Goal: Task Accomplishment & Management: Manage account settings

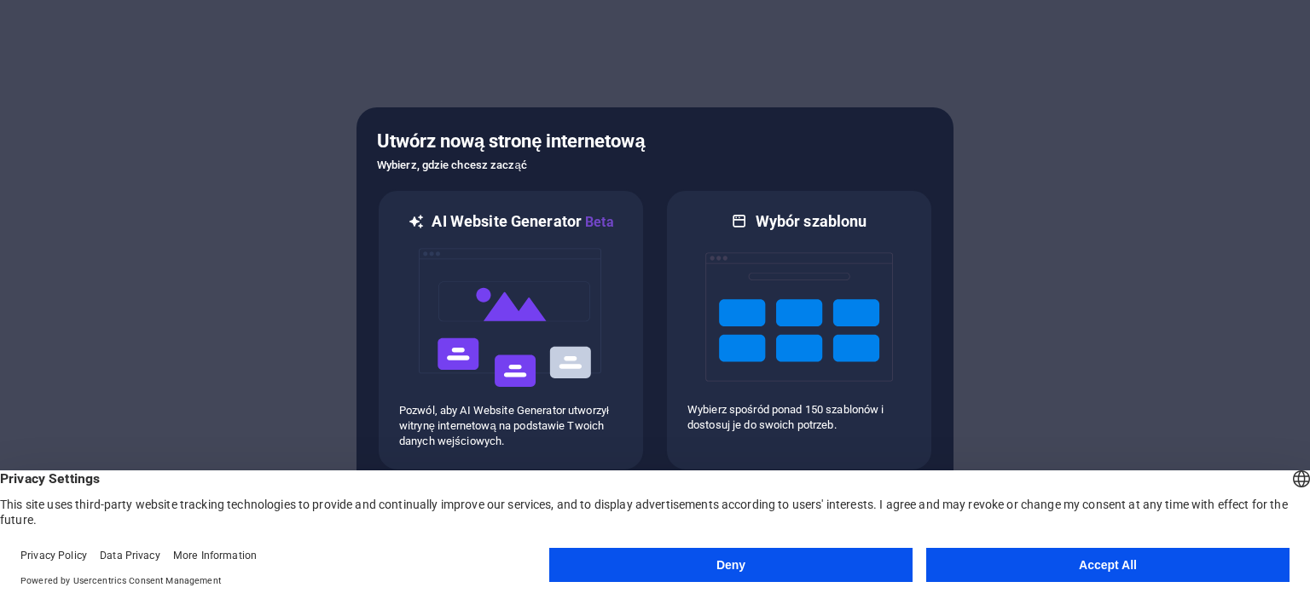
click at [860, 559] on button "Deny" at bounding box center [730, 565] width 363 height 34
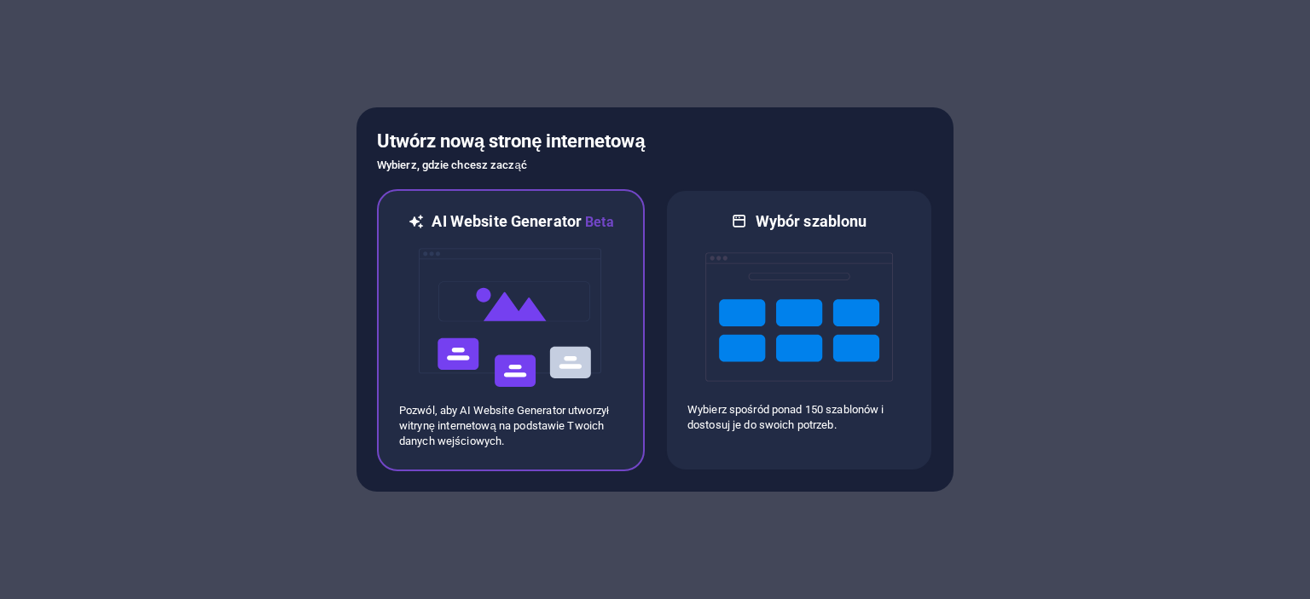
click at [525, 336] on img at bounding box center [511, 318] width 188 height 171
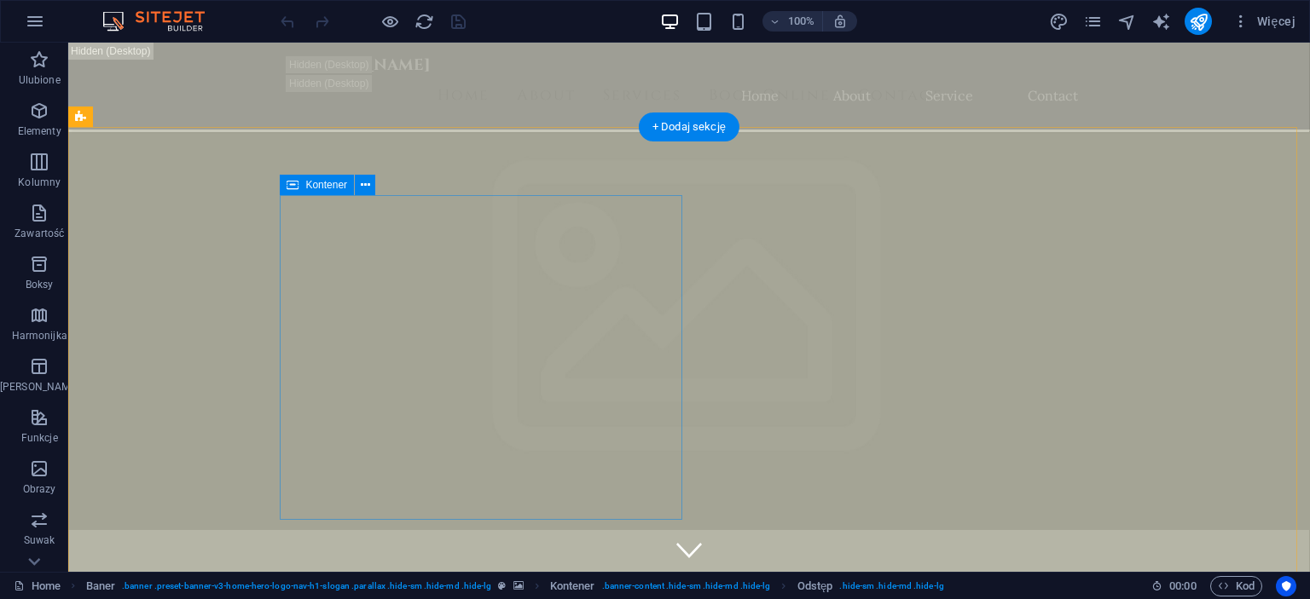
scroll to position [341, 0]
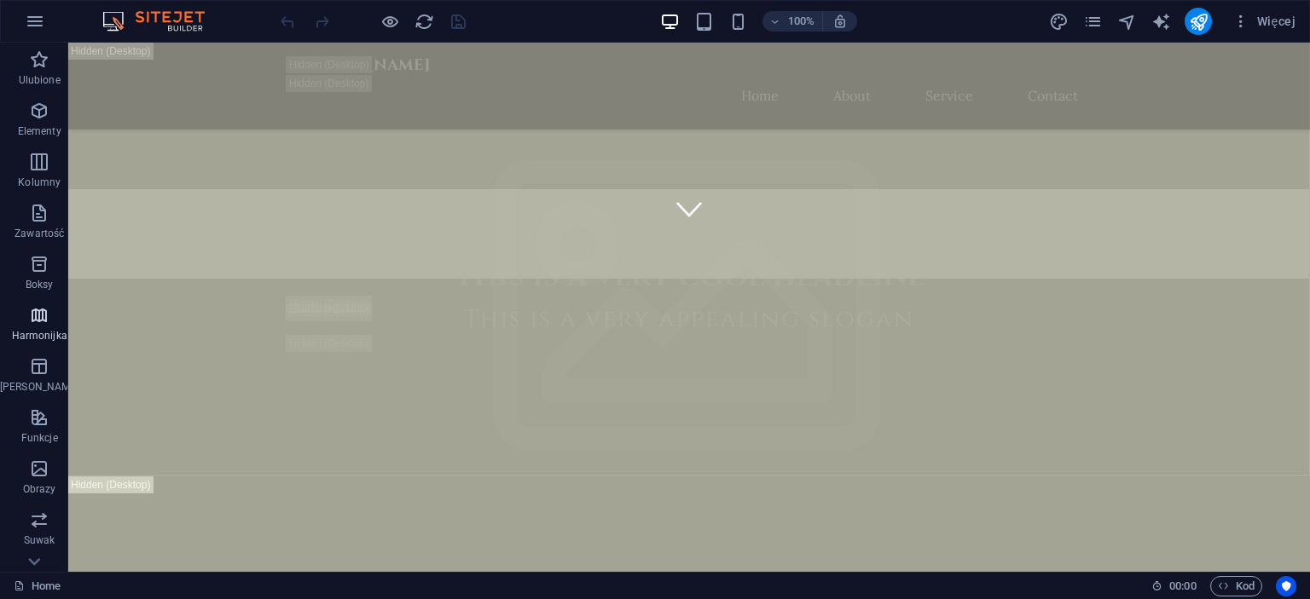
click at [29, 316] on icon "button" at bounding box center [39, 315] width 20 height 20
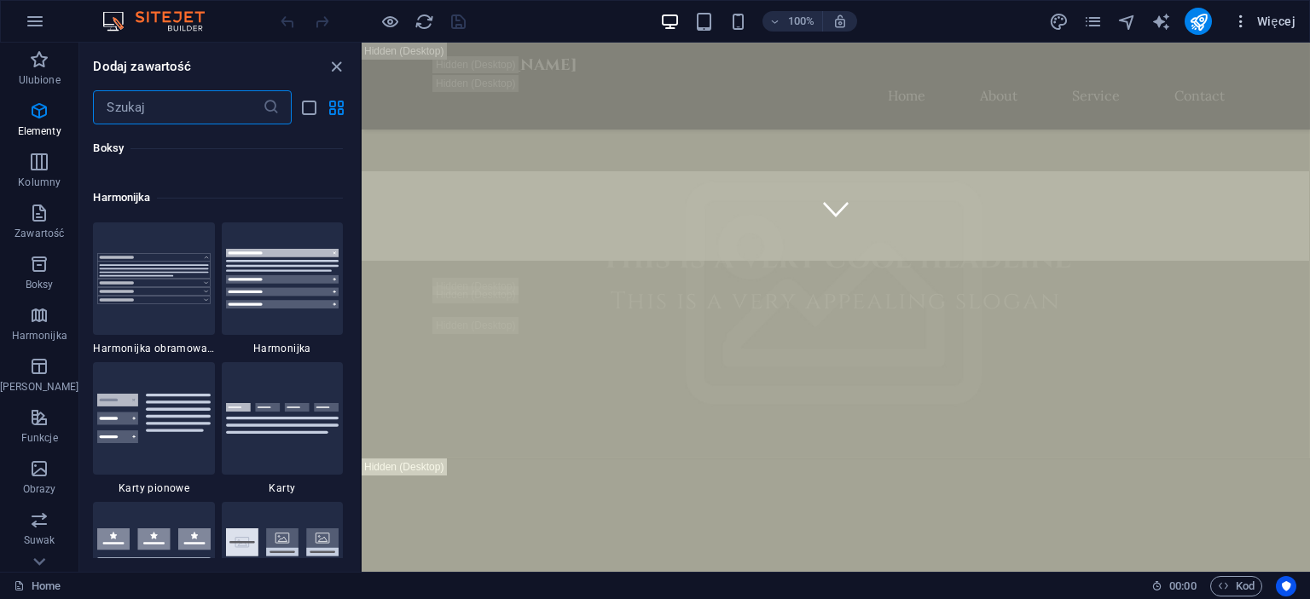
scroll to position [5444, 0]
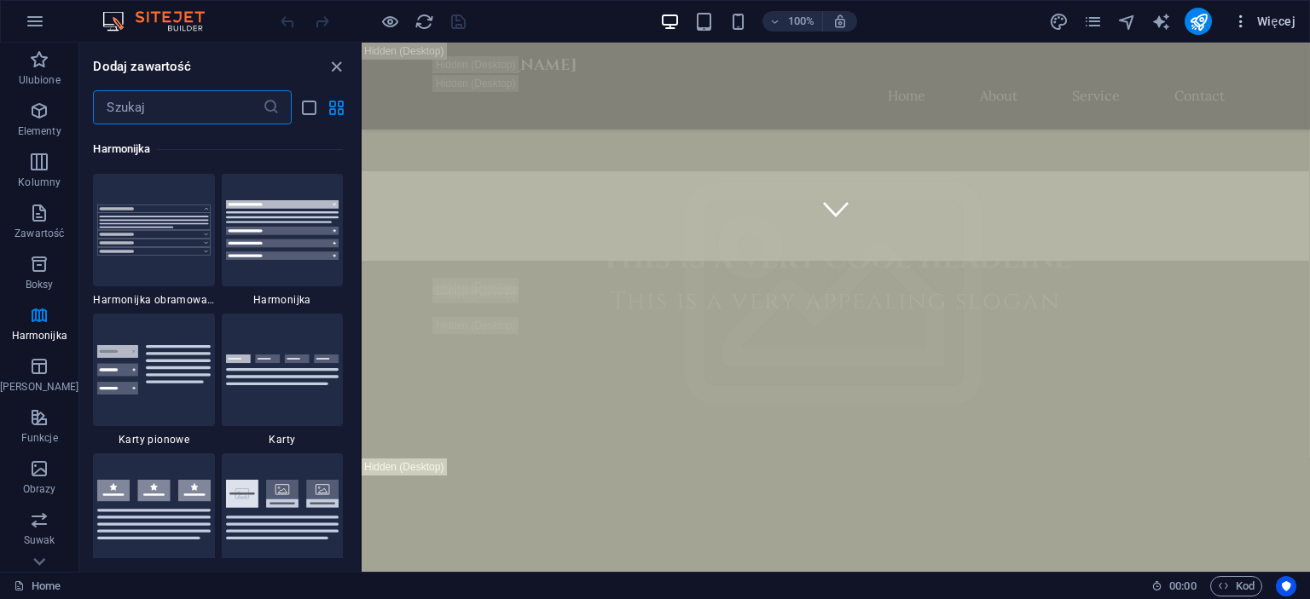
click at [1277, 20] on span "Więcej" at bounding box center [1263, 21] width 63 height 17
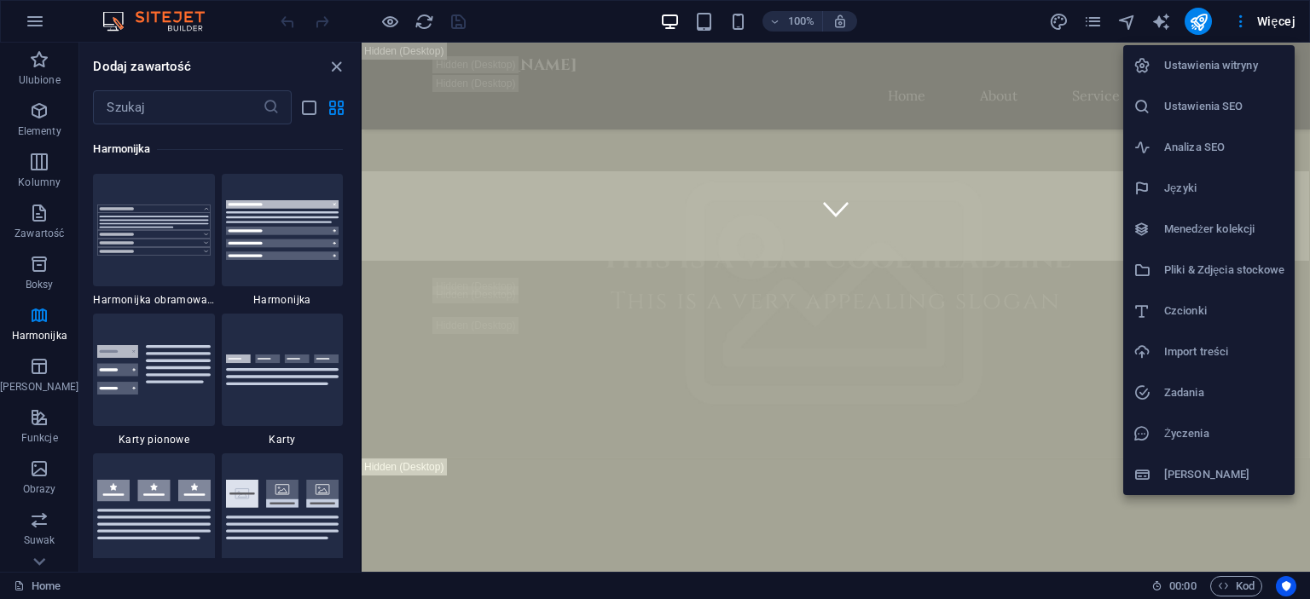
click at [1248, 21] on div at bounding box center [655, 299] width 1310 height 599
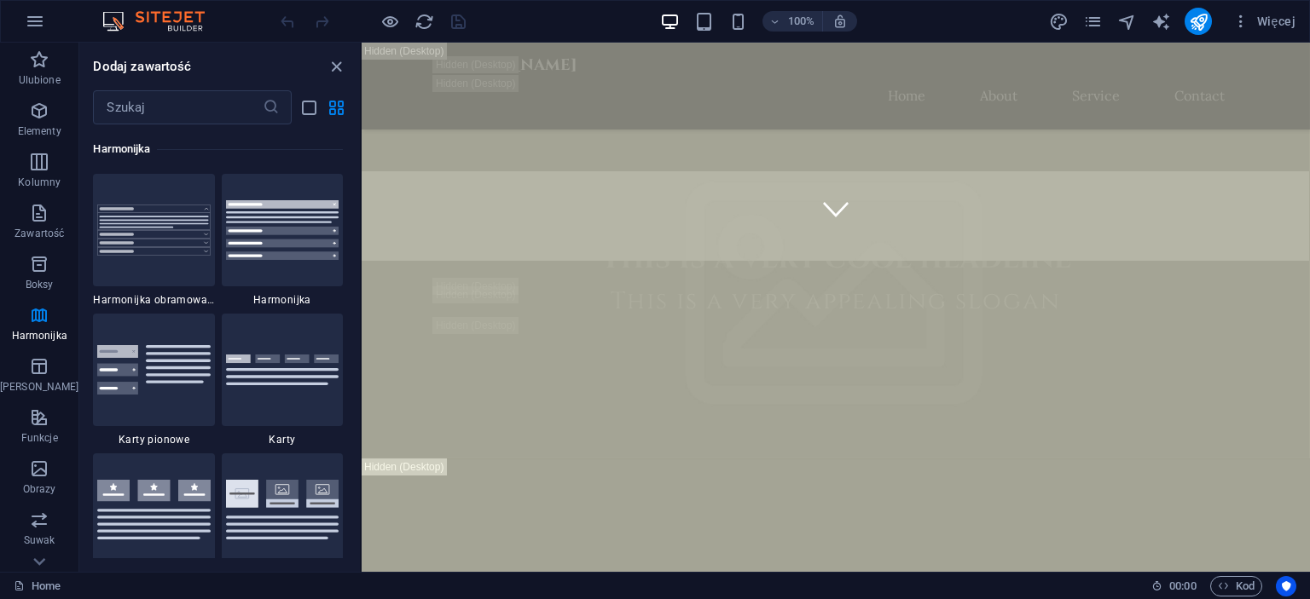
click at [1195, 16] on icon "publish" at bounding box center [1199, 22] width 20 height 20
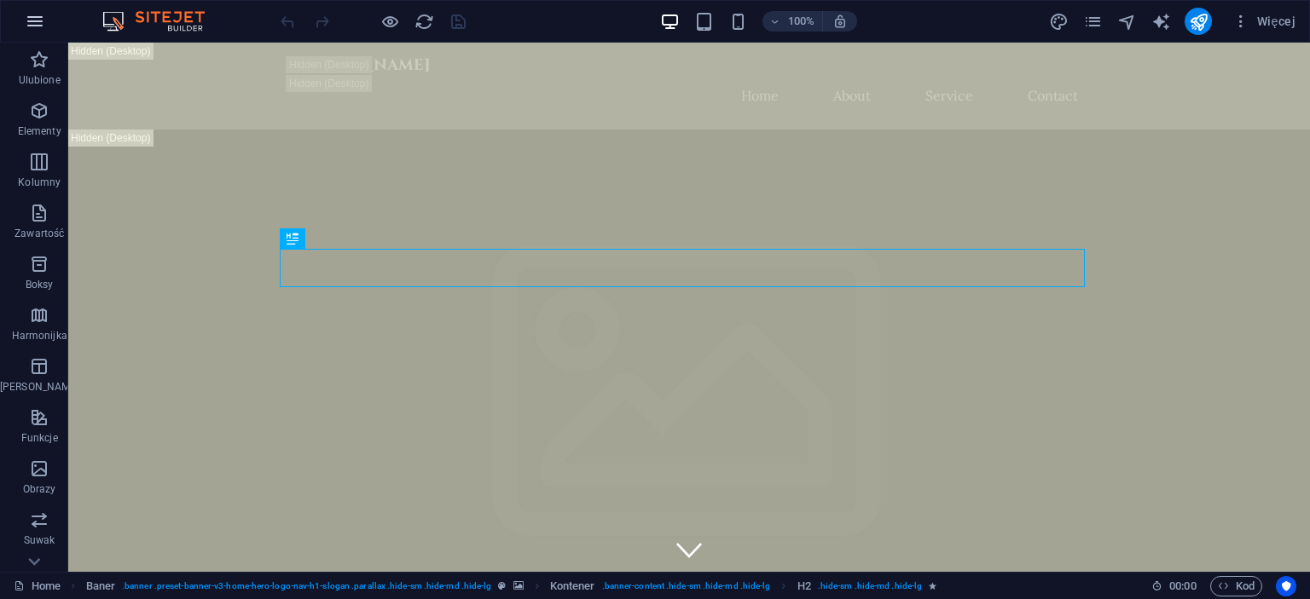
click at [41, 16] on icon "button" at bounding box center [35, 21] width 20 height 20
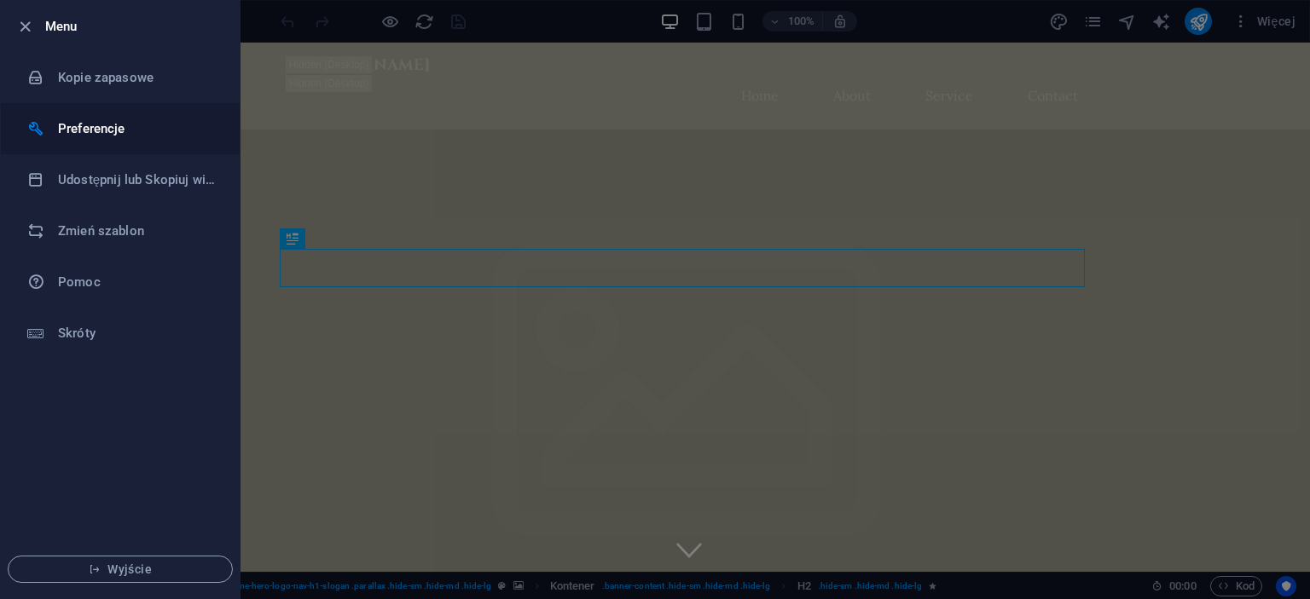
click at [182, 147] on li "Preferencje" at bounding box center [120, 128] width 239 height 51
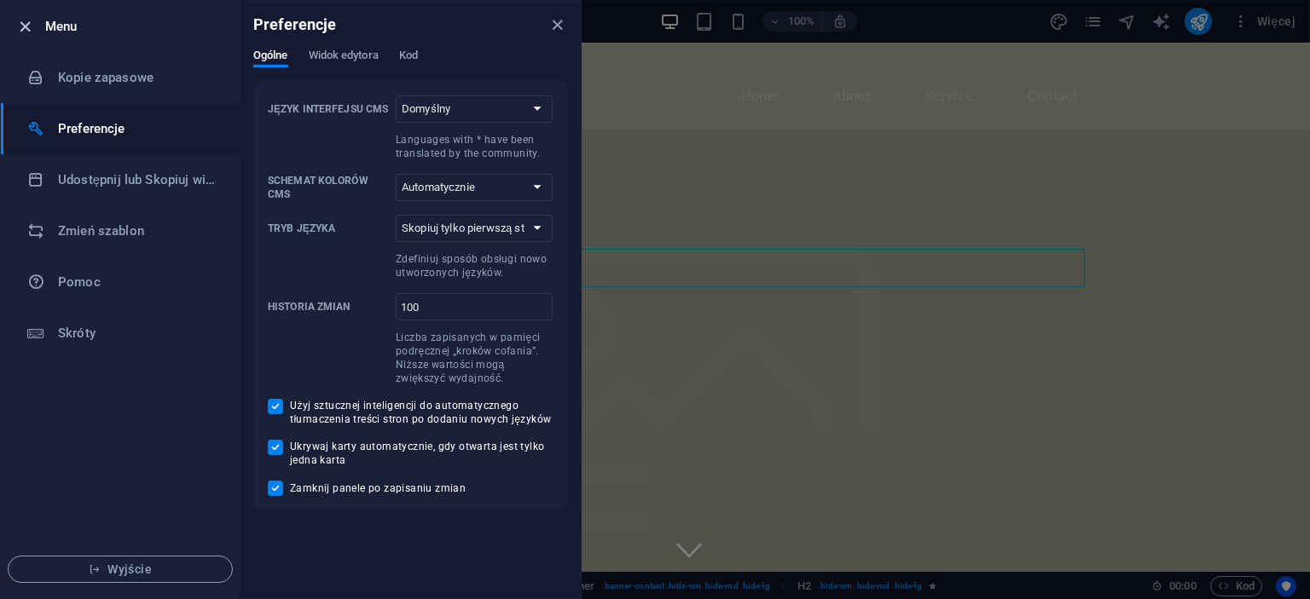
click at [17, 24] on icon "button" at bounding box center [25, 27] width 20 height 20
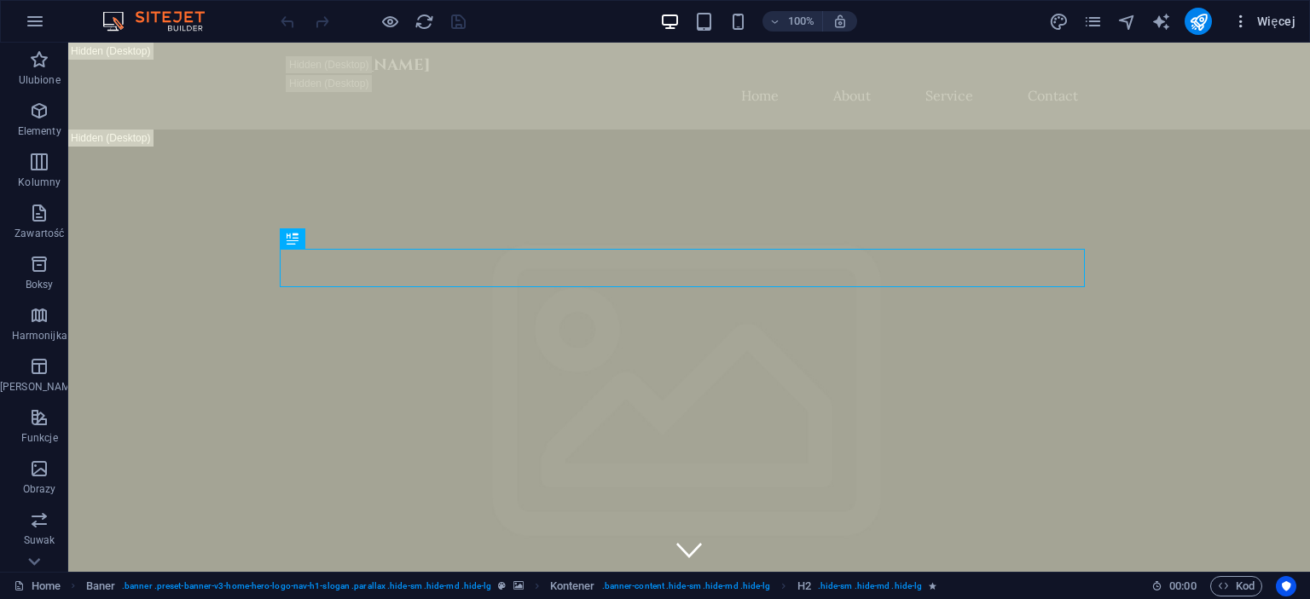
click at [1276, 32] on button "Więcej" at bounding box center [1263, 21] width 77 height 27
click at [29, 158] on icon "button" at bounding box center [39, 162] width 20 height 20
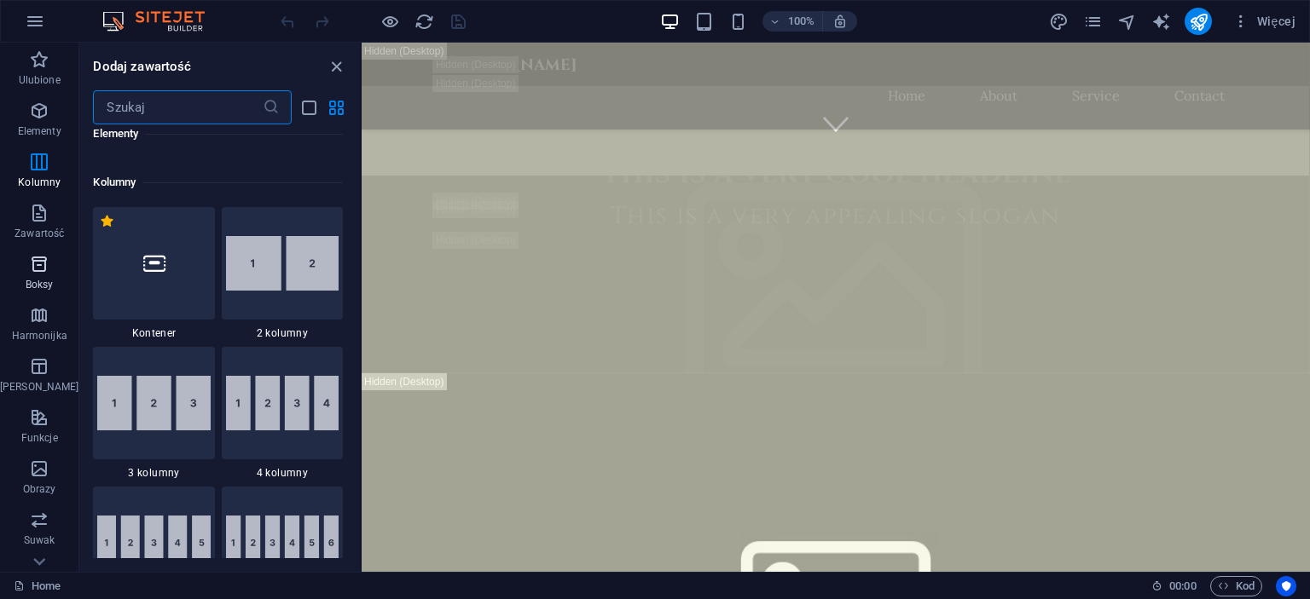
scroll to position [426, 0]
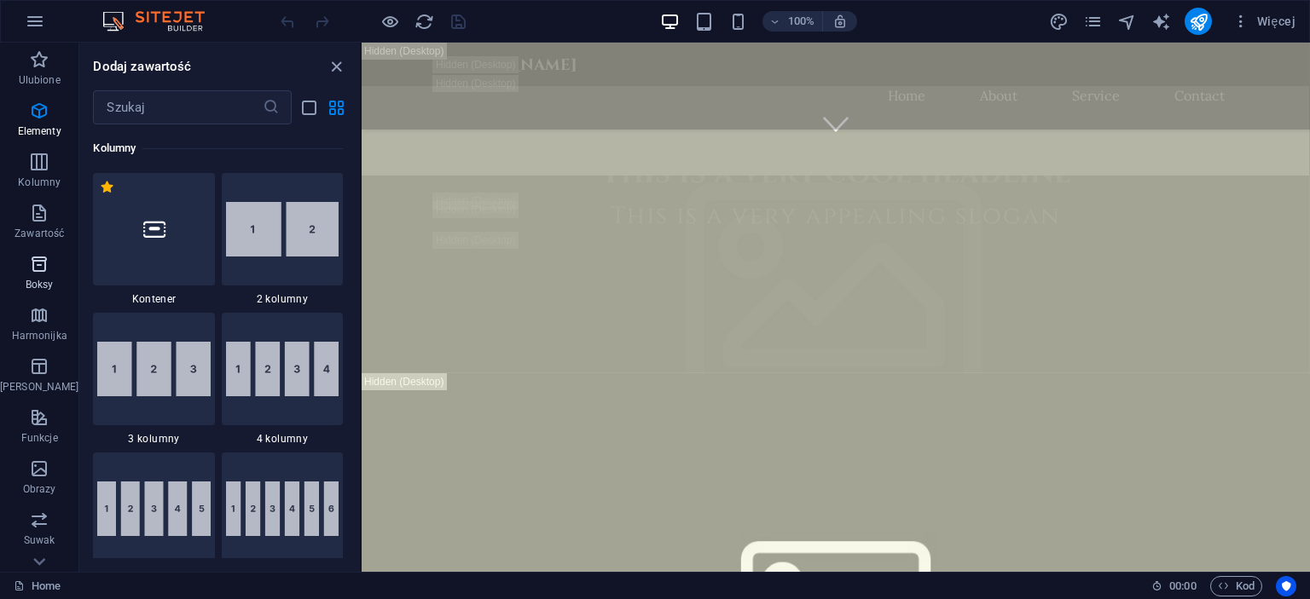
click at [41, 275] on span "Boksy" at bounding box center [39, 274] width 78 height 41
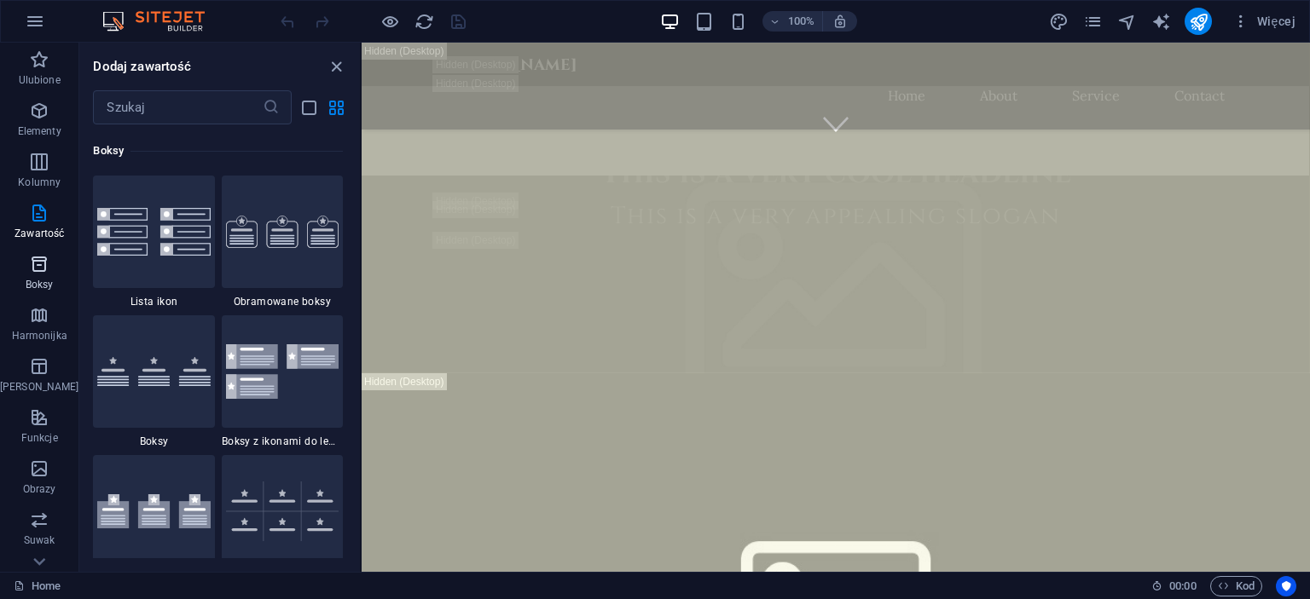
scroll to position [4704, 0]
click at [32, 310] on icon "button" at bounding box center [39, 315] width 20 height 20
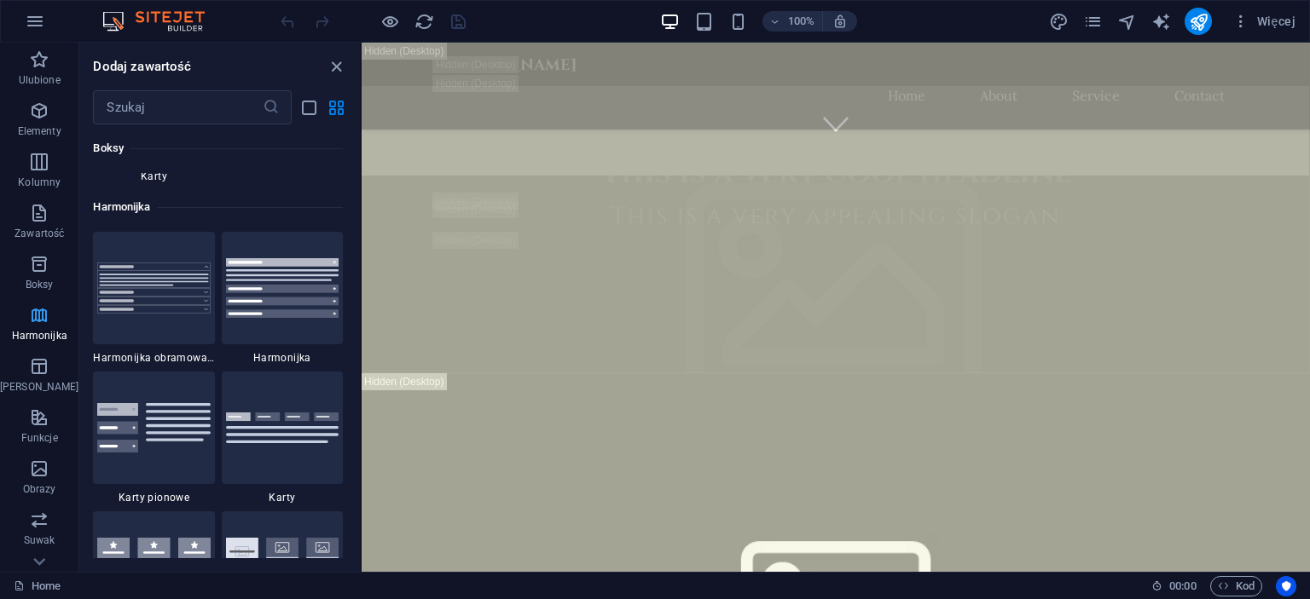
scroll to position [5444, 0]
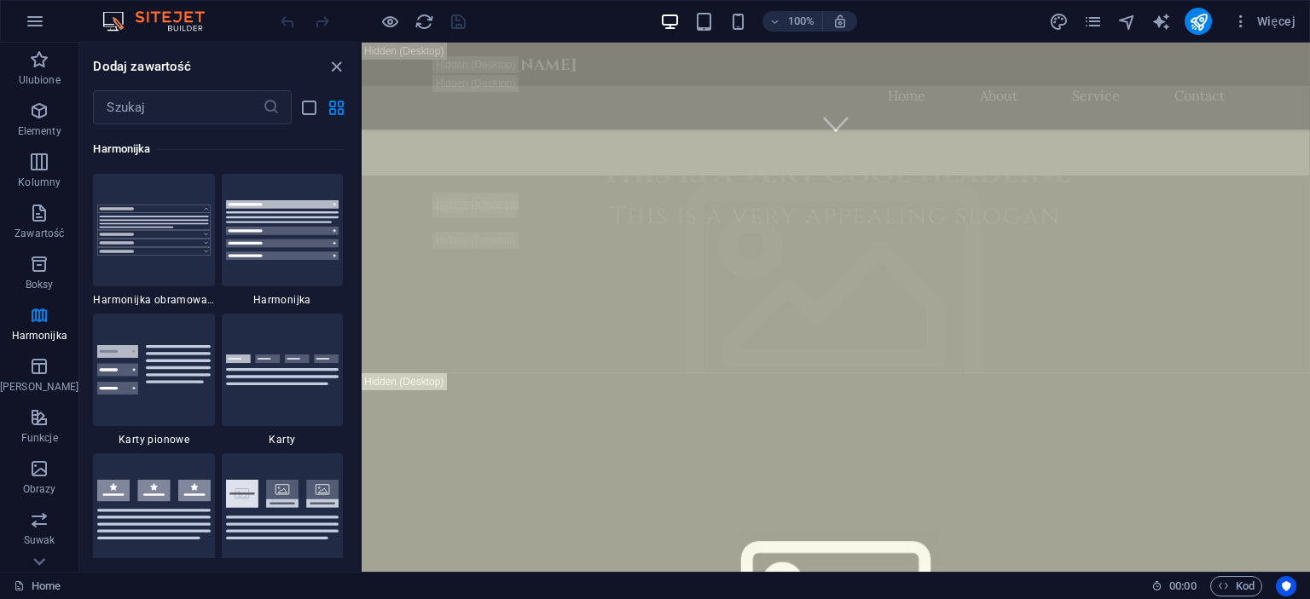
click at [7, 23] on div "100% Więcej" at bounding box center [655, 21] width 1308 height 41
click at [24, 16] on button "button" at bounding box center [34, 21] width 41 height 41
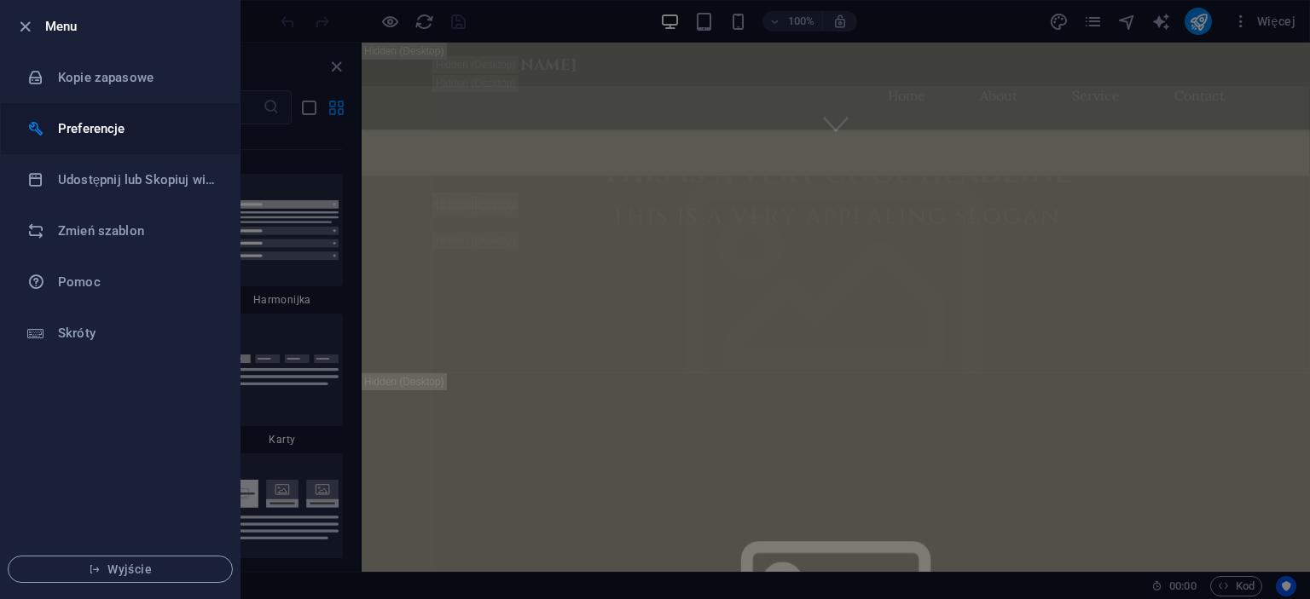
click at [113, 136] on h6 "Preferencje" at bounding box center [137, 129] width 158 height 20
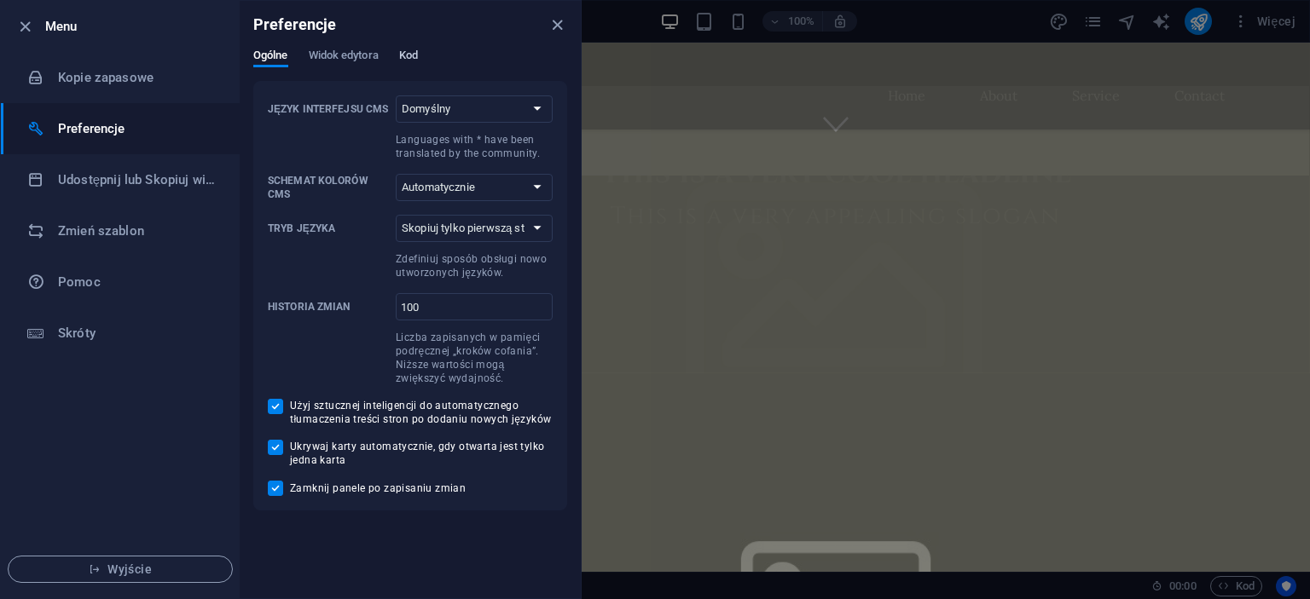
click at [418, 55] on span "Kod" at bounding box center [408, 57] width 19 height 24
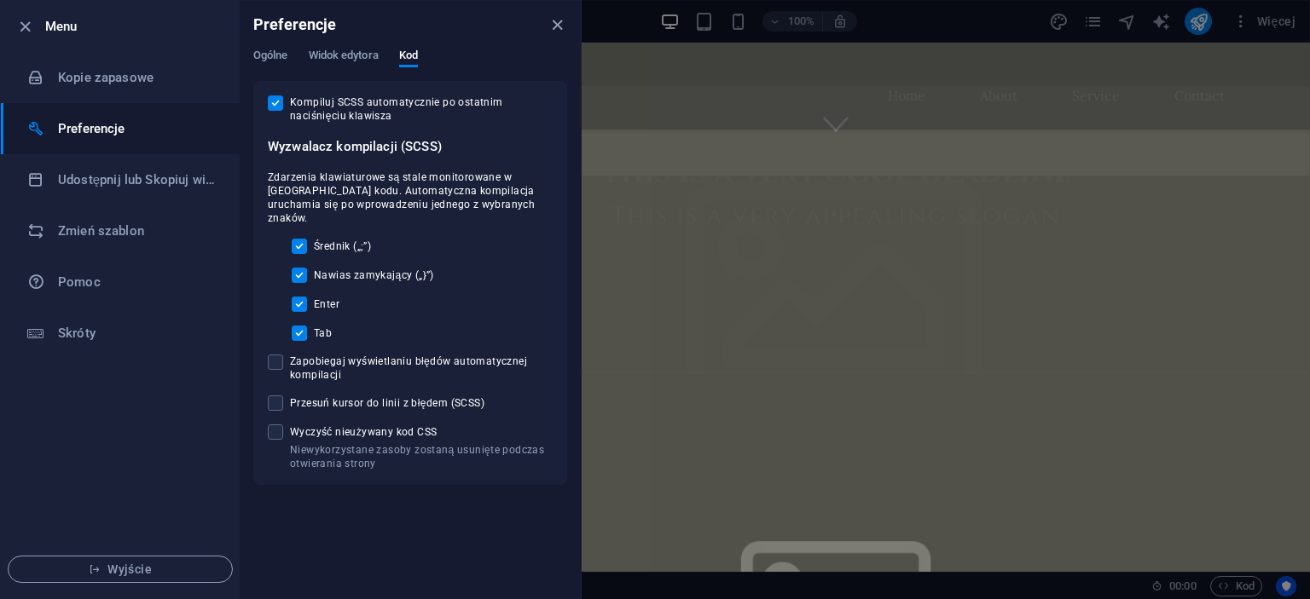
click at [362, 47] on div "Preferencje" at bounding box center [410, 25] width 341 height 48
click at [351, 55] on span "Widok edytora" at bounding box center [344, 57] width 70 height 24
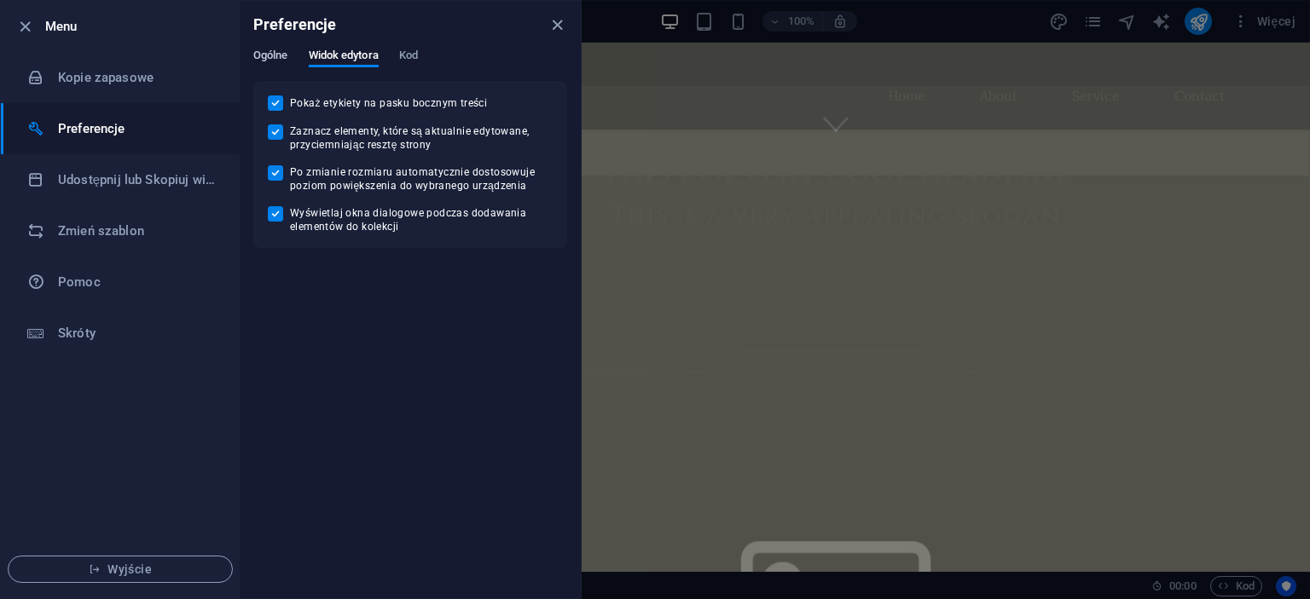
click at [279, 51] on span "Ogólne" at bounding box center [270, 57] width 35 height 24
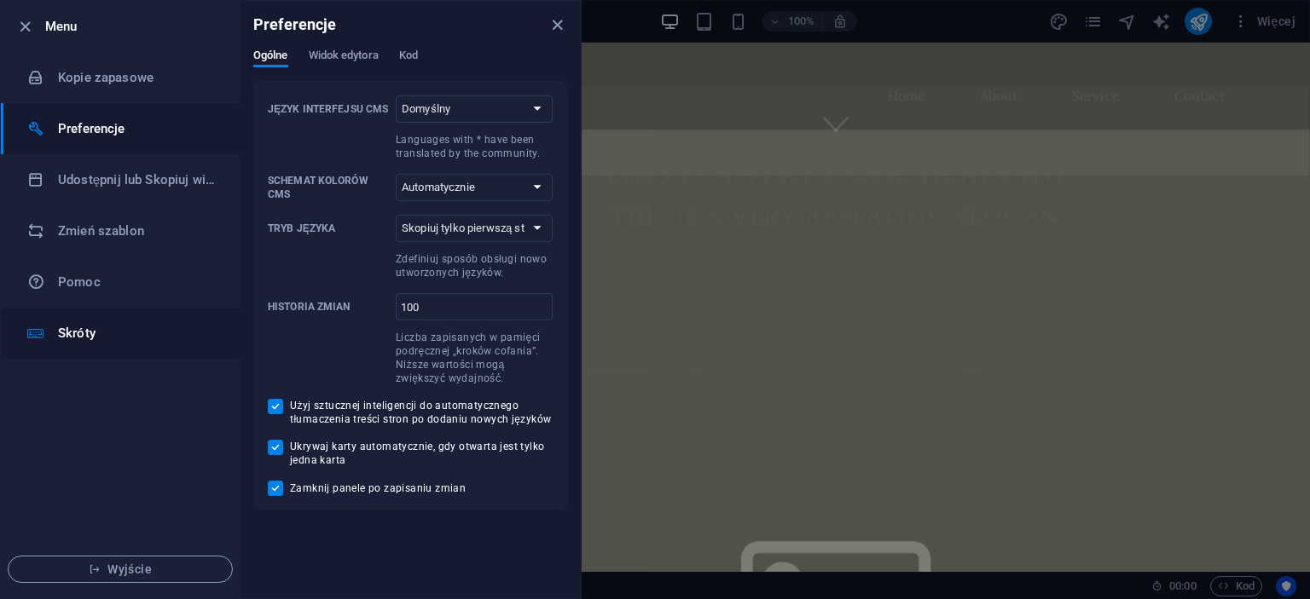
click at [130, 337] on h6 "Skróty" at bounding box center [137, 333] width 158 height 20
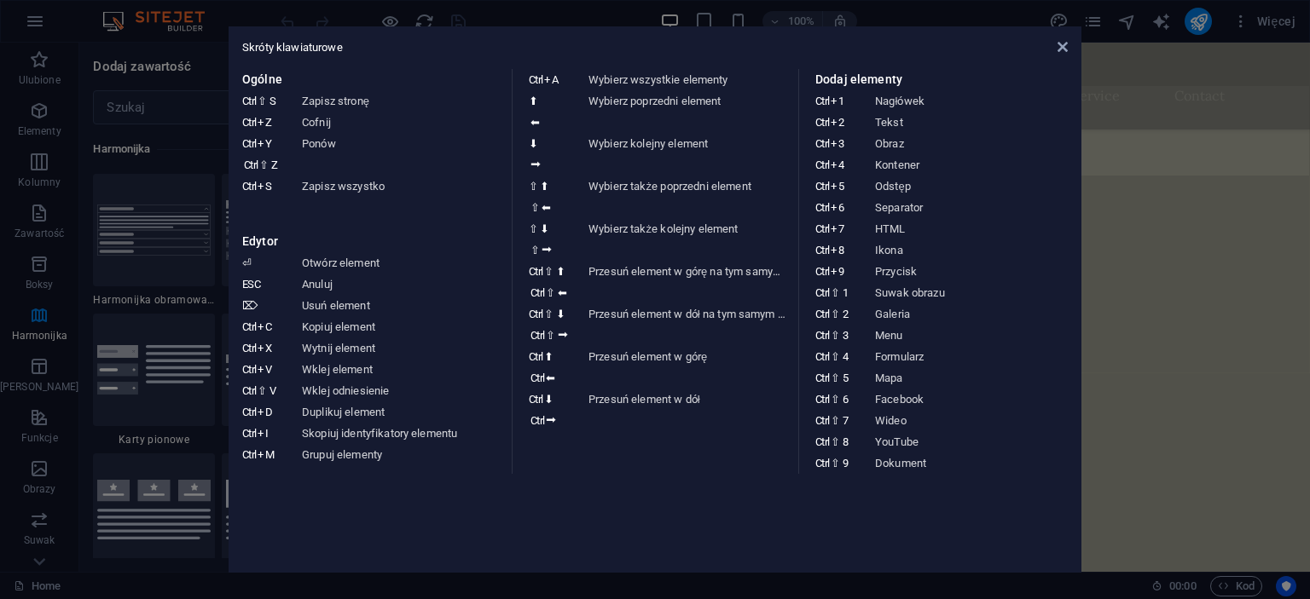
click at [29, 20] on aside "Skróty klawiaturowe Ogólne Ctrl ⇧ S Zapisz stronę Ctrl Z Cofnij Ctrl Y Ctrl ⇧ Z…" at bounding box center [655, 299] width 1310 height 599
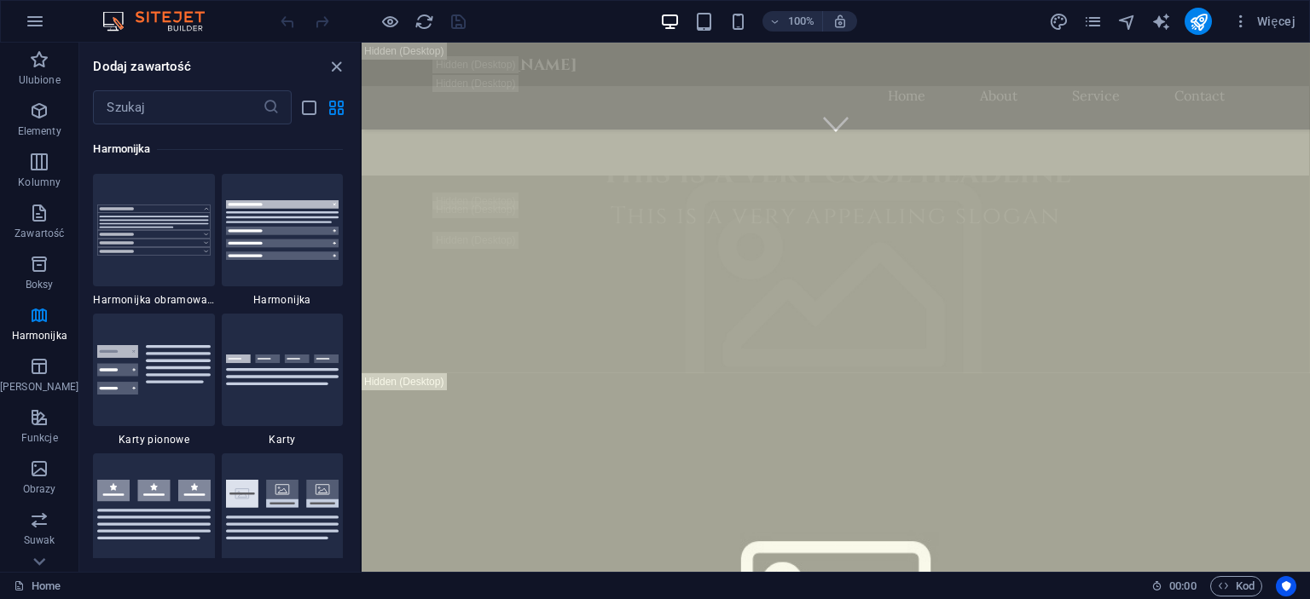
click at [29, 20] on icon "button" at bounding box center [35, 21] width 20 height 20
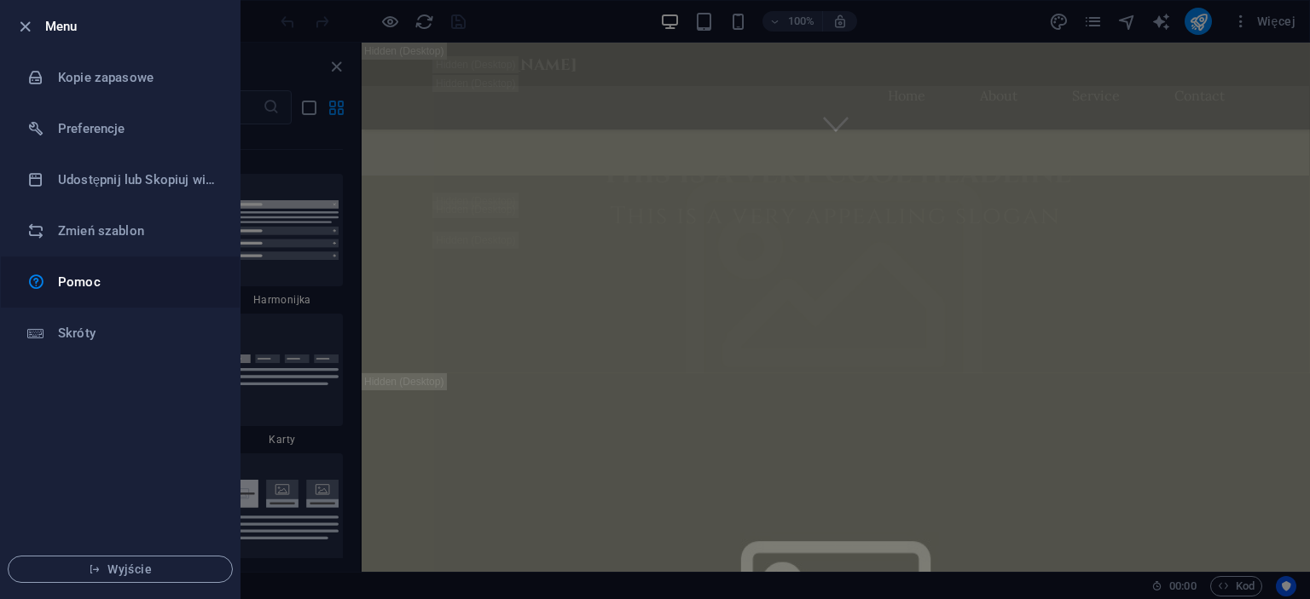
click at [121, 290] on h6 "Pomoc" at bounding box center [137, 282] width 158 height 20
click at [108, 30] on h6 "Menu" at bounding box center [135, 26] width 181 height 20
click at [43, 30] on div at bounding box center [29, 26] width 31 height 20
click at [21, 23] on icon "button" at bounding box center [25, 27] width 20 height 20
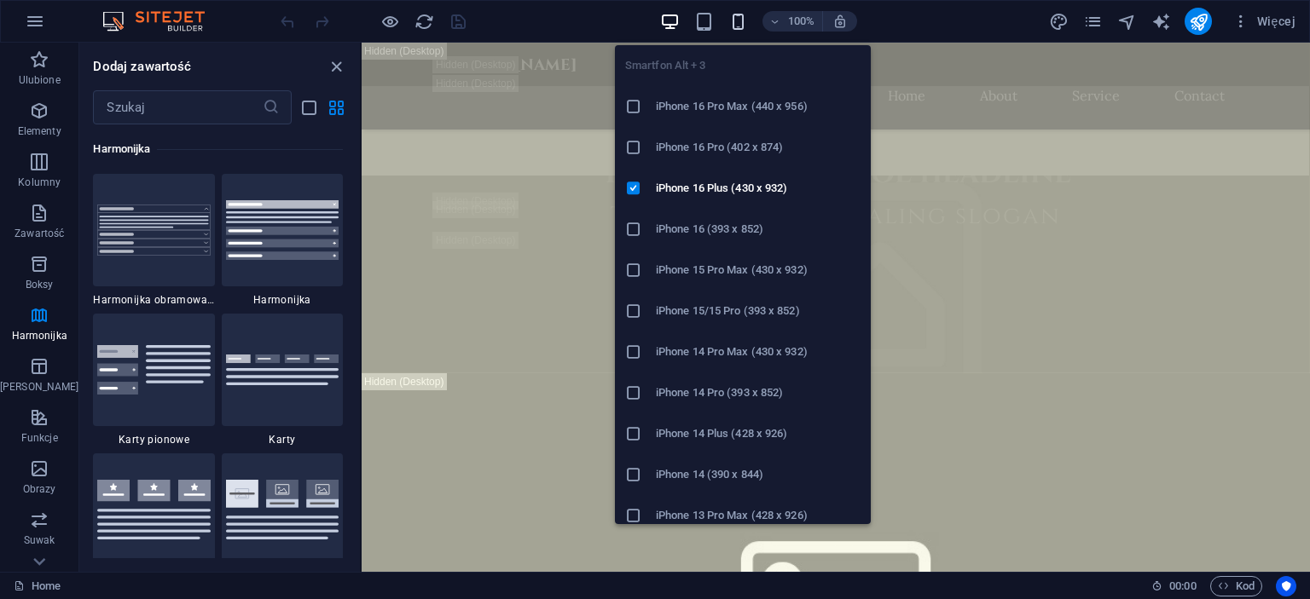
click at [737, 21] on icon "button" at bounding box center [738, 22] width 20 height 20
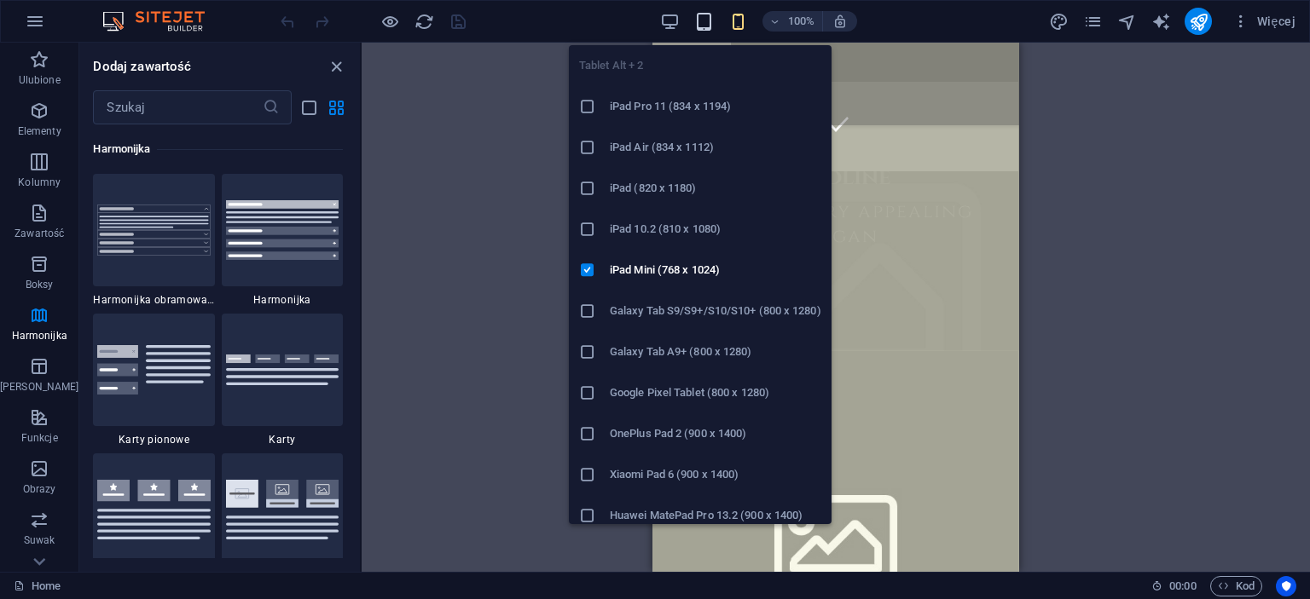
click at [709, 20] on icon "button" at bounding box center [704, 22] width 20 height 20
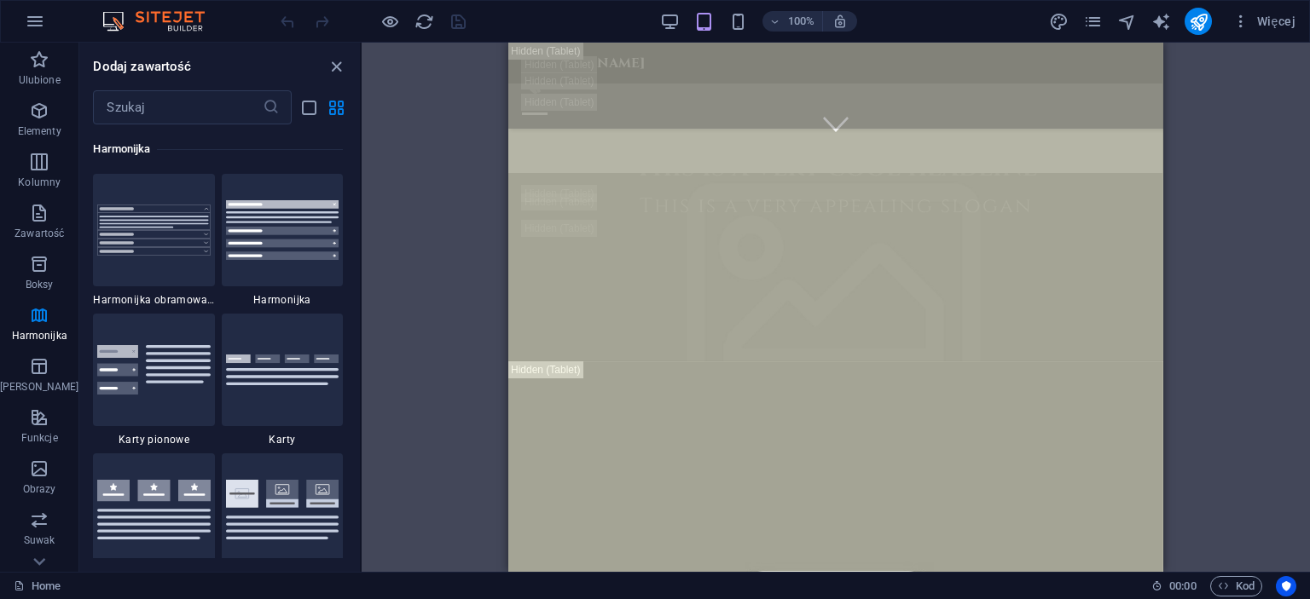
click at [206, 23] on img at bounding box center [162, 21] width 128 height 20
click at [188, 18] on img at bounding box center [162, 21] width 128 height 20
click at [1231, 589] on span "Kod" at bounding box center [1236, 586] width 37 height 20
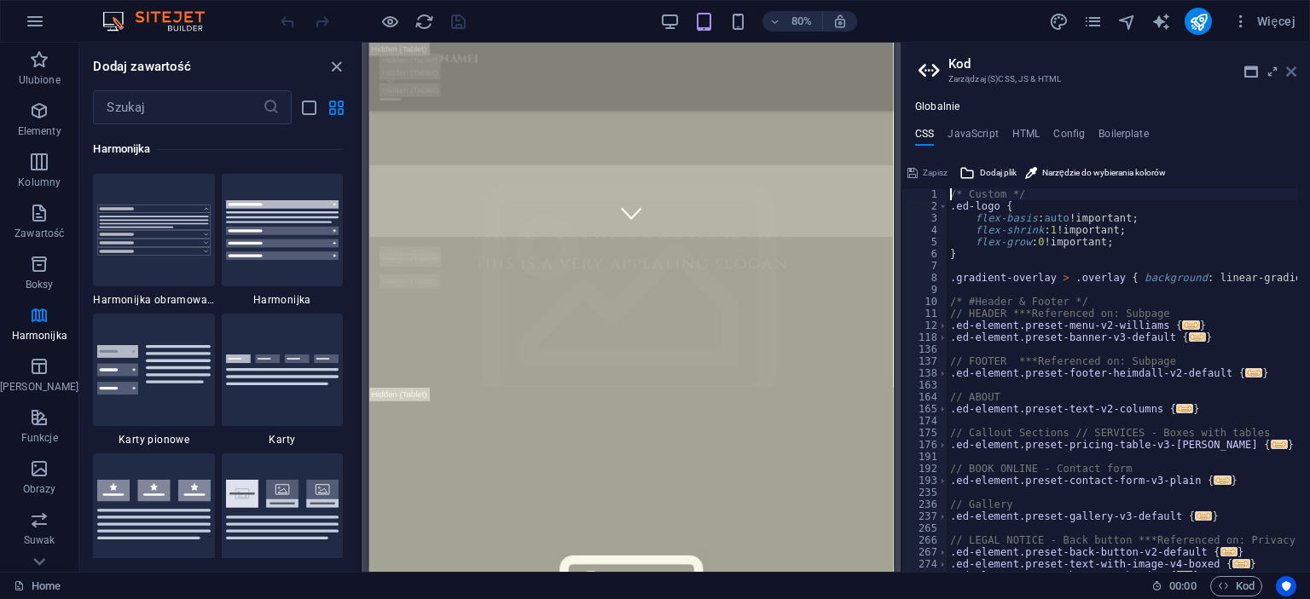
click at [1294, 70] on icon at bounding box center [1291, 72] width 10 height 14
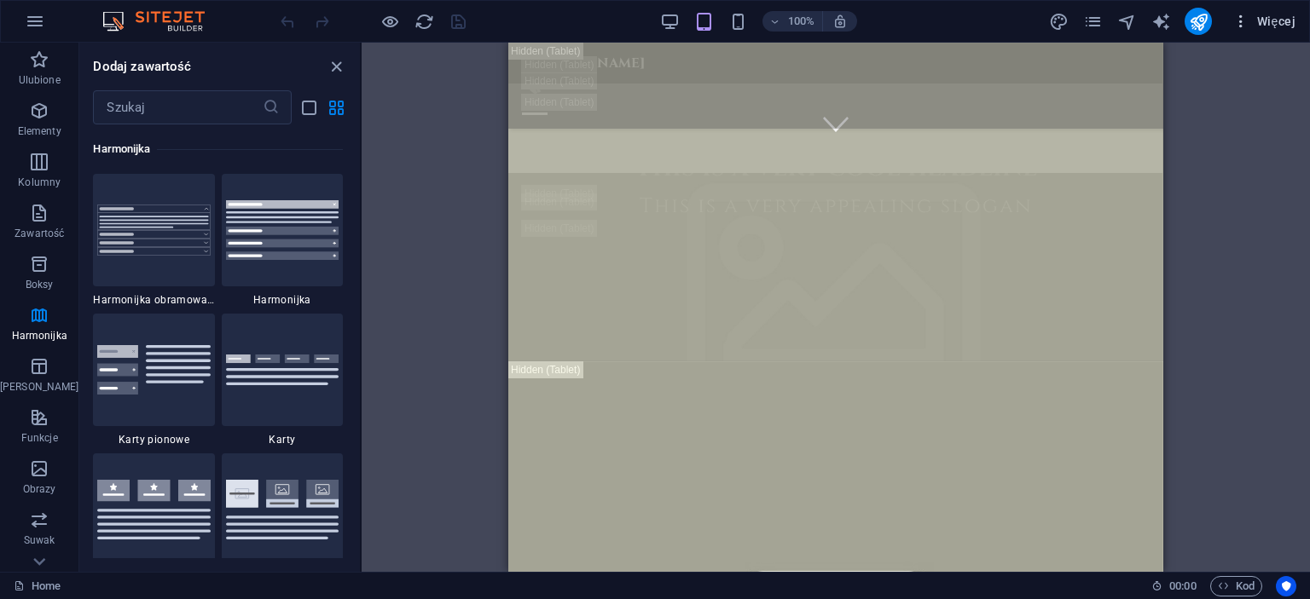
click at [1283, 16] on span "Więcej" at bounding box center [1263, 21] width 63 height 17
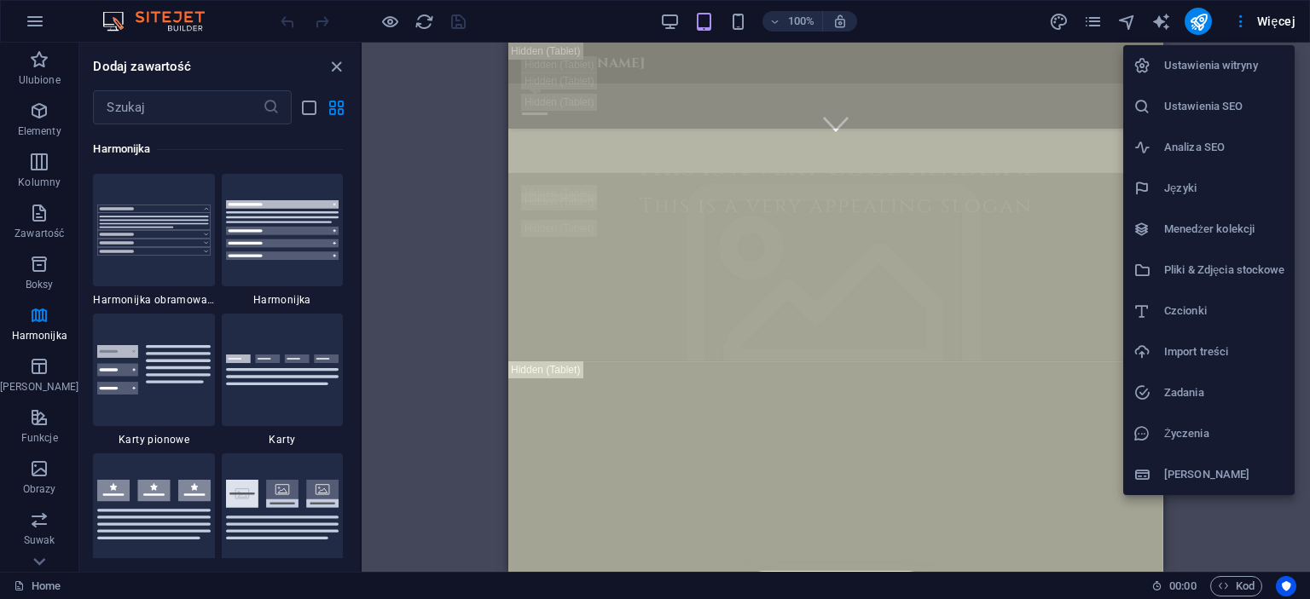
click at [1230, 68] on h6 "Ustawienia witryny" at bounding box center [1224, 65] width 120 height 20
select select "6"
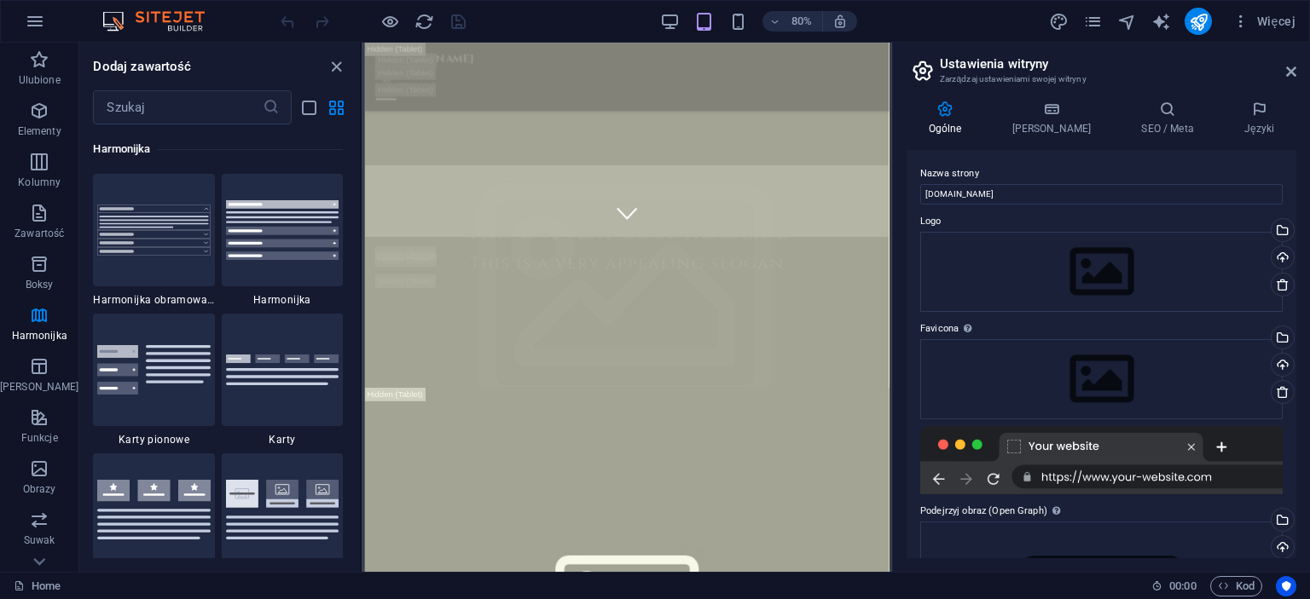
click at [1308, 117] on div "Ogólne Dane SEO / Meta Języki Nazwa strony silentcinemapianist.com Logo Przecią…" at bounding box center [1101, 329] width 417 height 485
click at [1265, 117] on icon at bounding box center [1259, 109] width 74 height 17
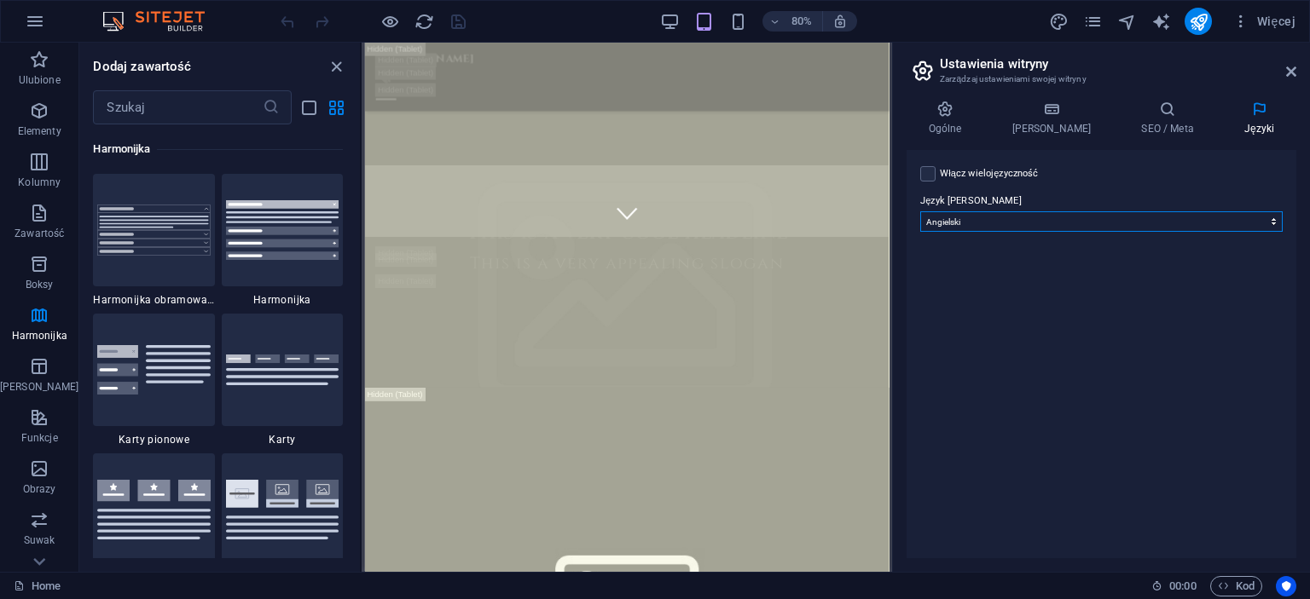
click at [1033, 227] on select "Abkhazian Afar Afrikaans Akan Albanian Amharic Angielski Arabic Aragonese Armen…" at bounding box center [1101, 221] width 362 height 20
click at [952, 119] on h4 "Ogólne" at bounding box center [948, 119] width 84 height 36
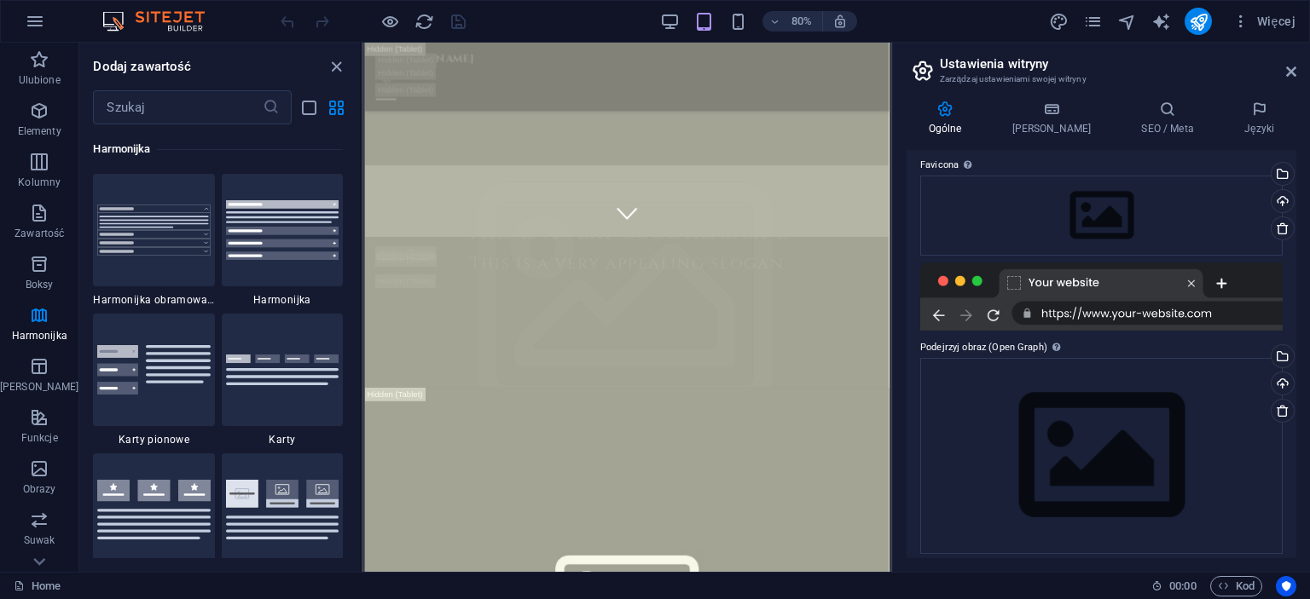
scroll to position [172, 0]
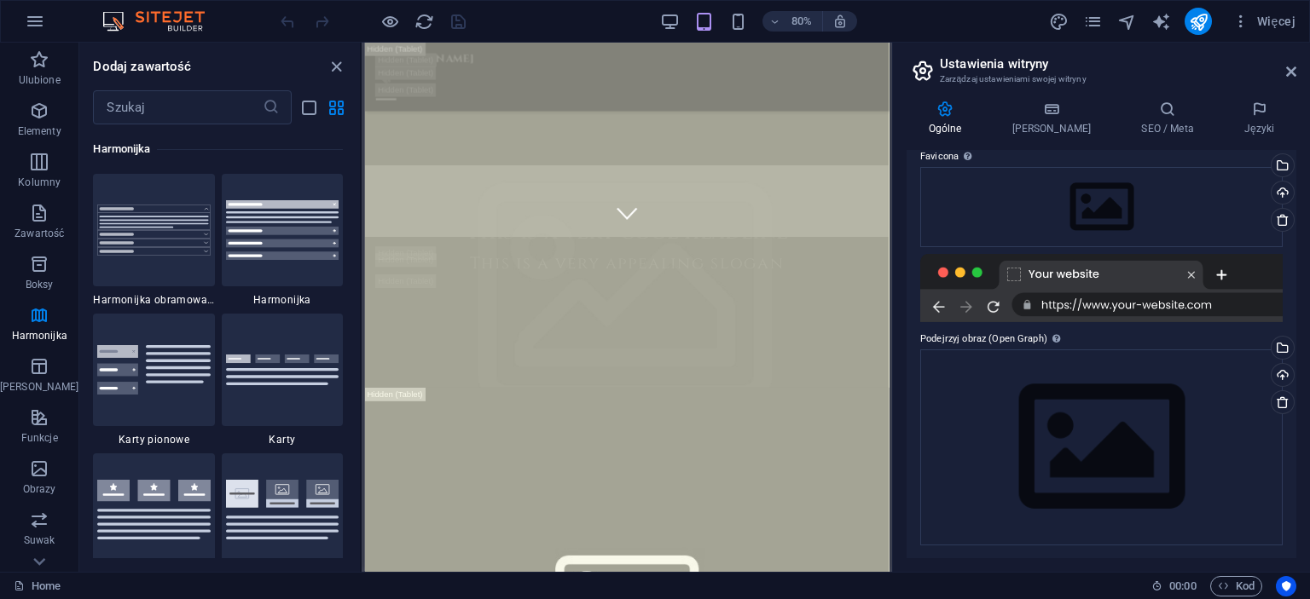
click at [1090, 309] on div at bounding box center [1101, 288] width 362 height 68
click at [1100, 269] on div at bounding box center [1101, 288] width 362 height 68
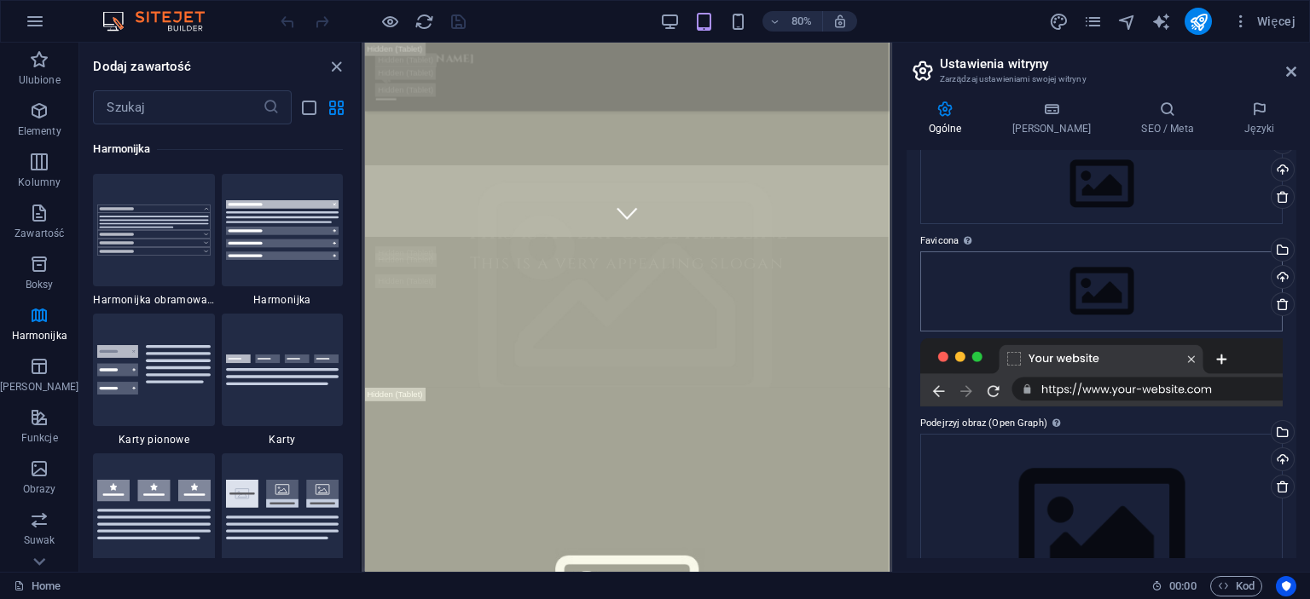
scroll to position [87, 0]
click at [1283, 26] on span "Więcej" at bounding box center [1263, 21] width 63 height 17
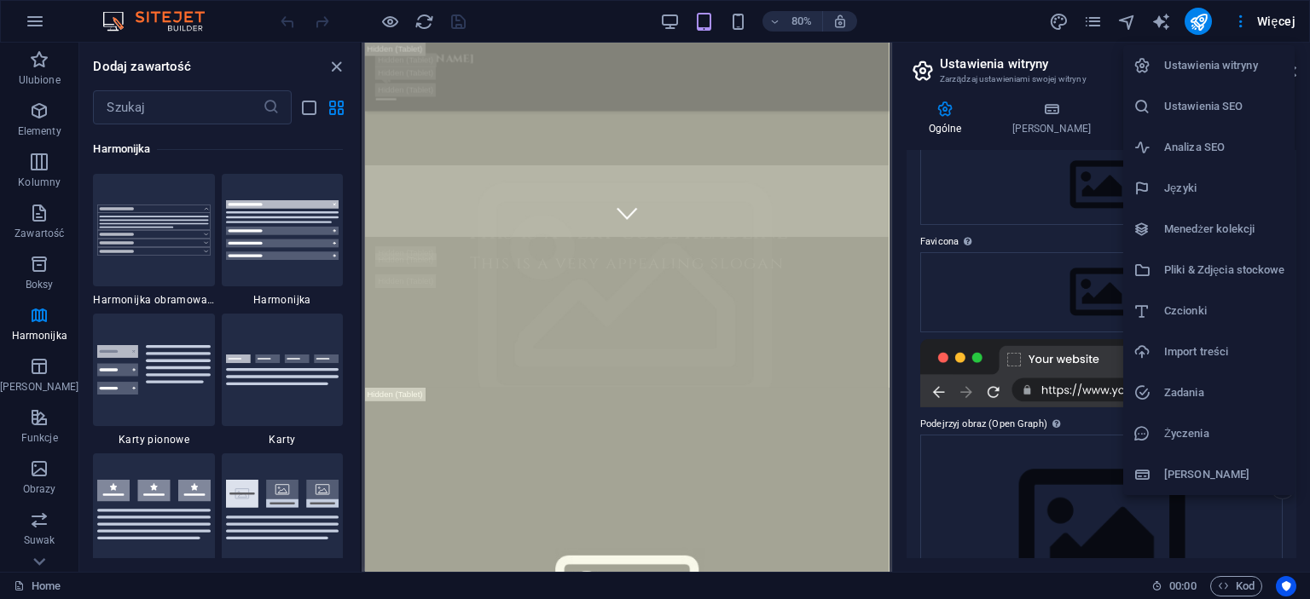
click at [916, 107] on div at bounding box center [655, 299] width 1310 height 599
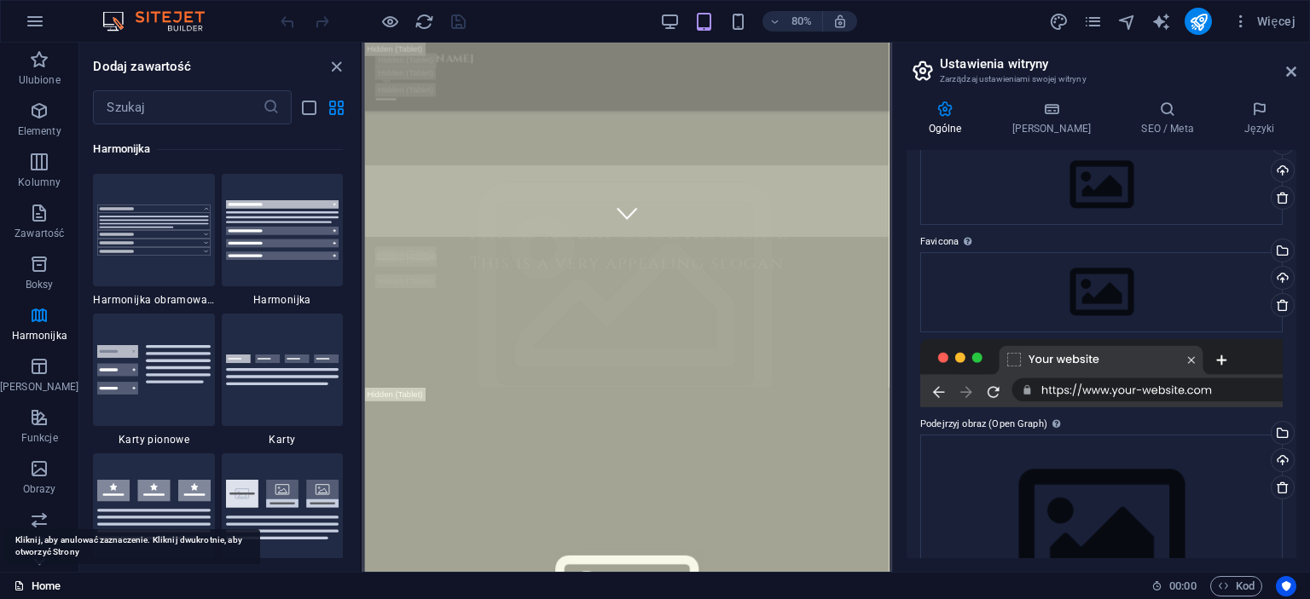
click at [31, 589] on link "Home" at bounding box center [37, 586] width 47 height 20
